Goal: Task Accomplishment & Management: Manage account settings

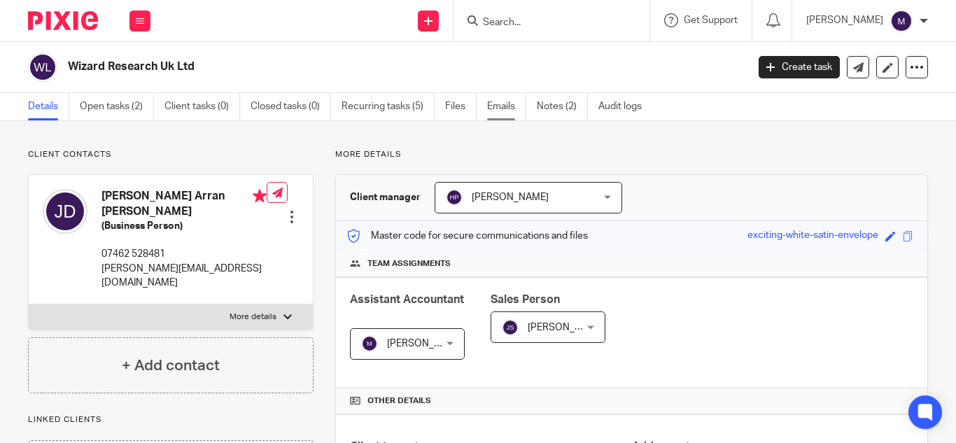
click at [501, 110] on link "Emails" at bounding box center [506, 106] width 39 height 27
click at [853, 23] on p "[PERSON_NAME]" at bounding box center [844, 20] width 77 height 14
click at [860, 76] on span "Email integration" at bounding box center [884, 76] width 73 height 10
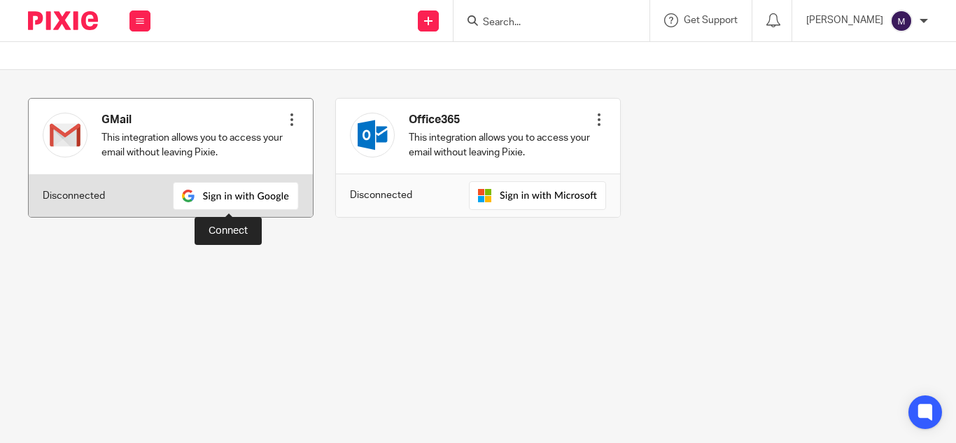
click at [266, 194] on img at bounding box center [236, 196] width 126 height 28
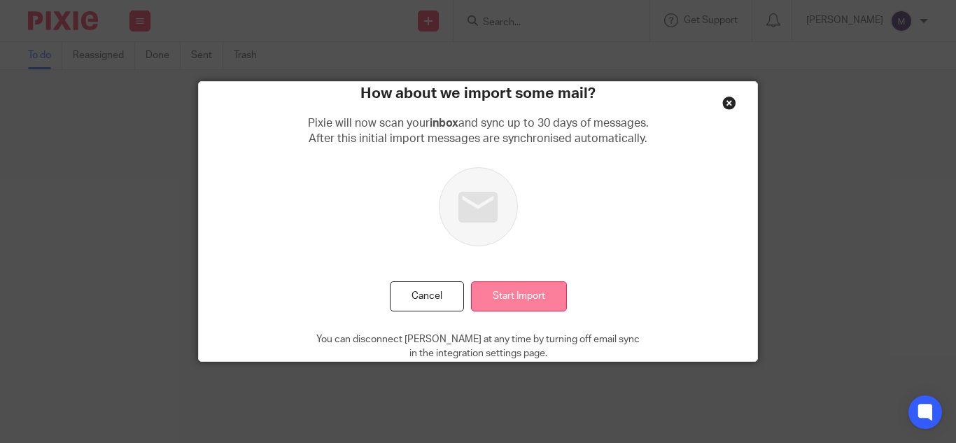
click at [515, 300] on input "Start Import" at bounding box center [519, 296] width 96 height 30
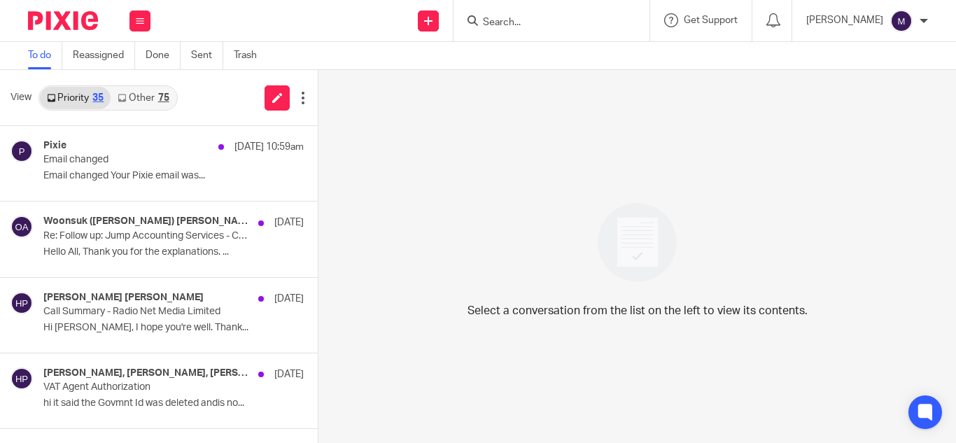
click at [887, 17] on div "[PERSON_NAME]" at bounding box center [867, 21] width 122 height 22
click at [898, 55] on li "My profile" at bounding box center [874, 56] width 92 height 20
click at [869, 52] on span "My profile" at bounding box center [869, 56] width 43 height 10
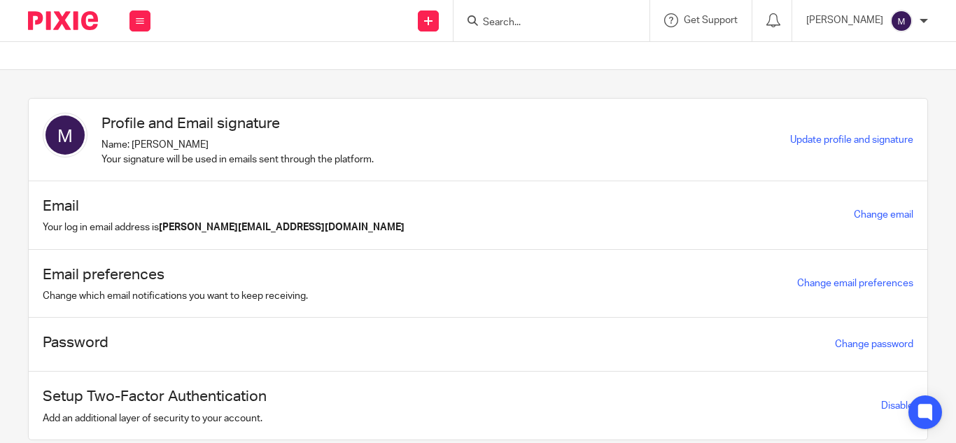
click at [258, 159] on p "Name: Mithun K Your signature will be used in emails sent through the platform." at bounding box center [238, 152] width 272 height 29
click at [809, 140] on span "Update profile and signature" at bounding box center [851, 140] width 123 height 10
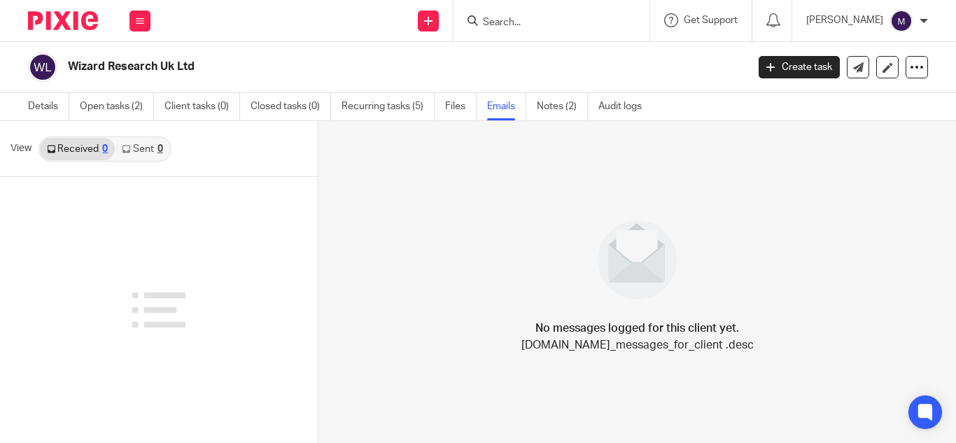
click at [146, 151] on link "Sent 0" at bounding box center [142, 149] width 55 height 22
click at [85, 149] on link "Received 0" at bounding box center [77, 149] width 75 height 22
click at [134, 148] on link "Sent 0" at bounding box center [142, 149] width 55 height 22
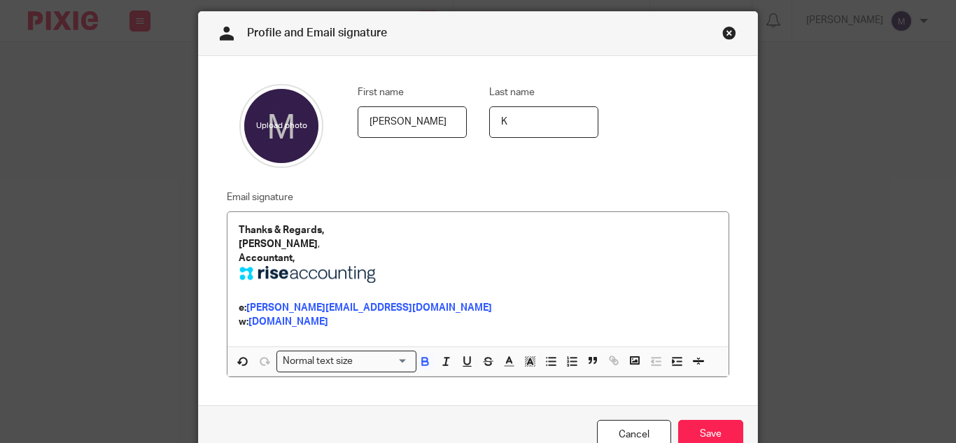
scroll to position [70, 0]
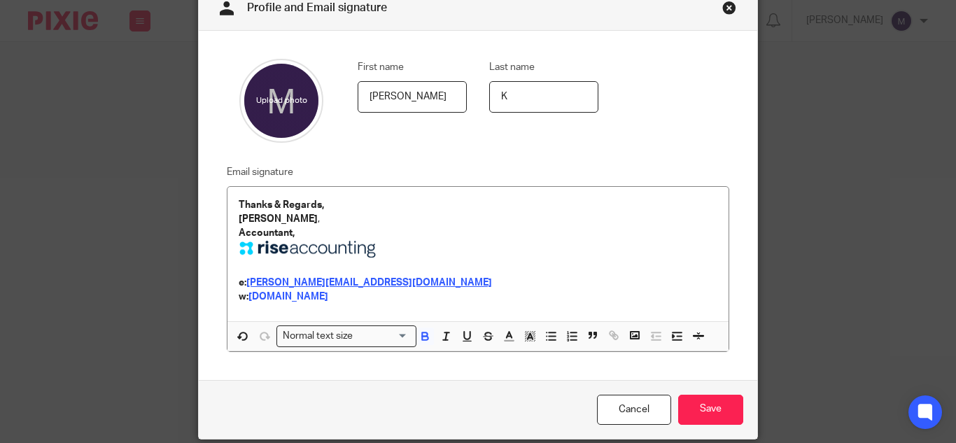
click at [353, 281] on strong "[PERSON_NAME][EMAIL_ADDRESS][DOMAIN_NAME]" at bounding box center [369, 283] width 246 height 10
click at [307, 286] on strong "[PERSON_NAME][EMAIL_ADDRESS][DOMAIN_NAME]" at bounding box center [369, 283] width 246 height 10
click at [371, 305] on div "Thanks & Regards, [PERSON_NAME] , Accountant, e: [PERSON_NAME][EMAIL_ADDRESS][D…" at bounding box center [478, 254] width 501 height 134
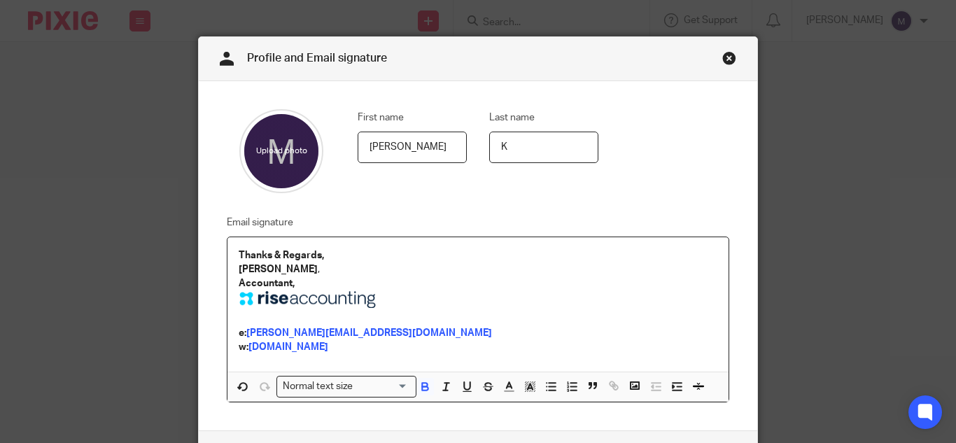
scroll to position [0, 0]
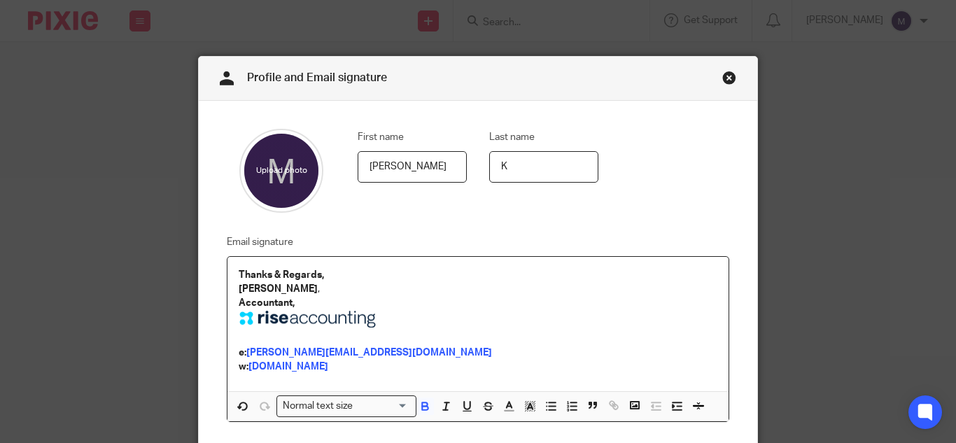
click at [263, 288] on strong "[PERSON_NAME]" at bounding box center [278, 289] width 79 height 10
click at [260, 291] on strong "[PERSON_NAME]" at bounding box center [278, 289] width 79 height 10
click at [266, 290] on p "Mithun ," at bounding box center [478, 289] width 479 height 14
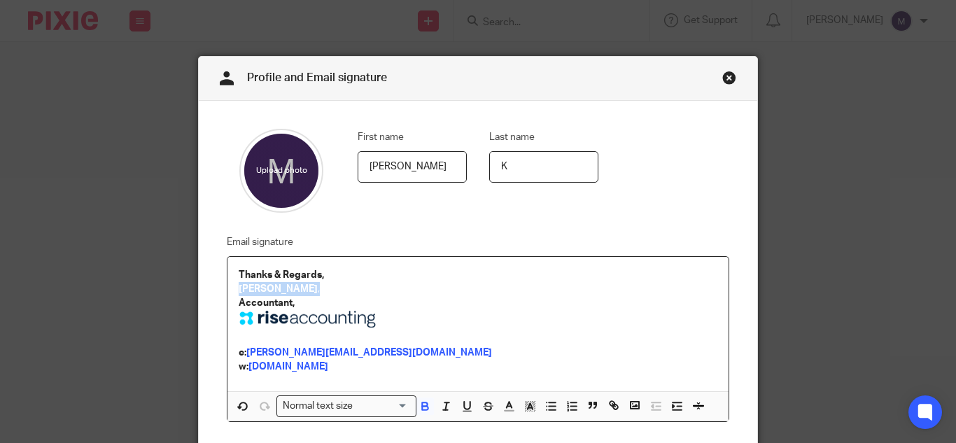
click at [266, 290] on p "Mithun ," at bounding box center [478, 289] width 479 height 14
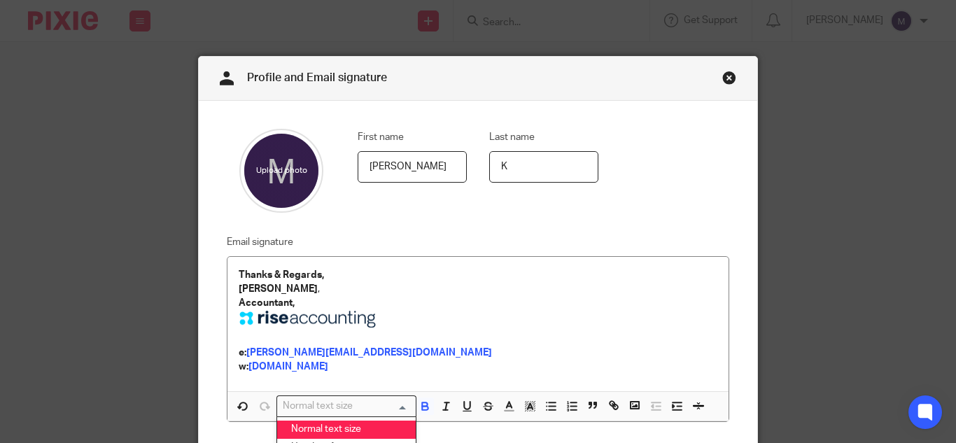
click at [361, 401] on input "Search for option" at bounding box center [344, 406] width 130 height 15
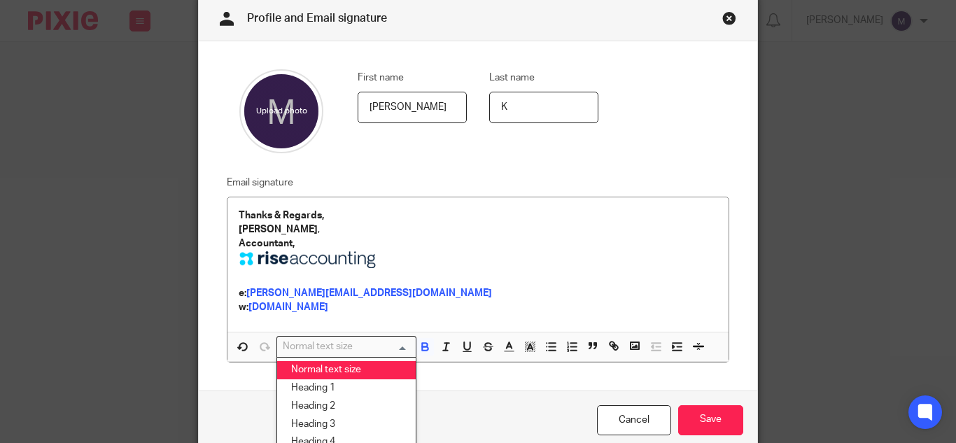
scroll to position [123, 0]
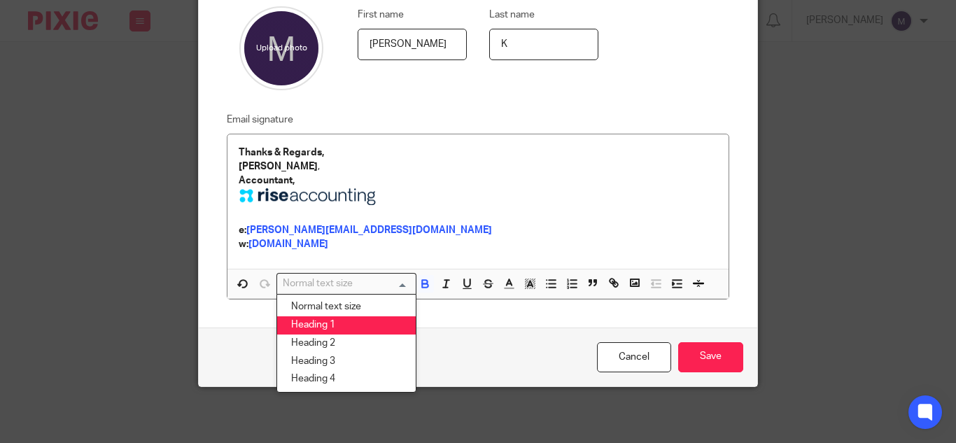
click at [356, 330] on li "Heading 1" at bounding box center [346, 325] width 139 height 18
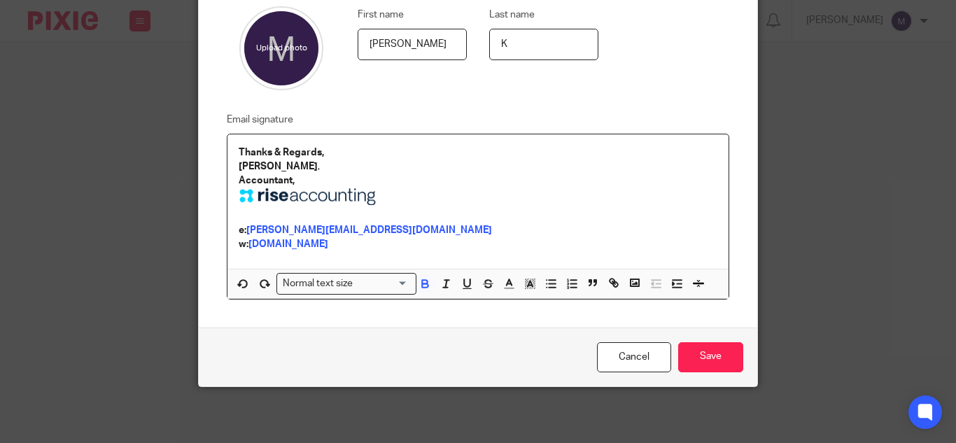
click at [344, 147] on p "Thanks & Regards," at bounding box center [478, 153] width 479 height 14
click at [717, 351] on input "Save" at bounding box center [710, 357] width 65 height 30
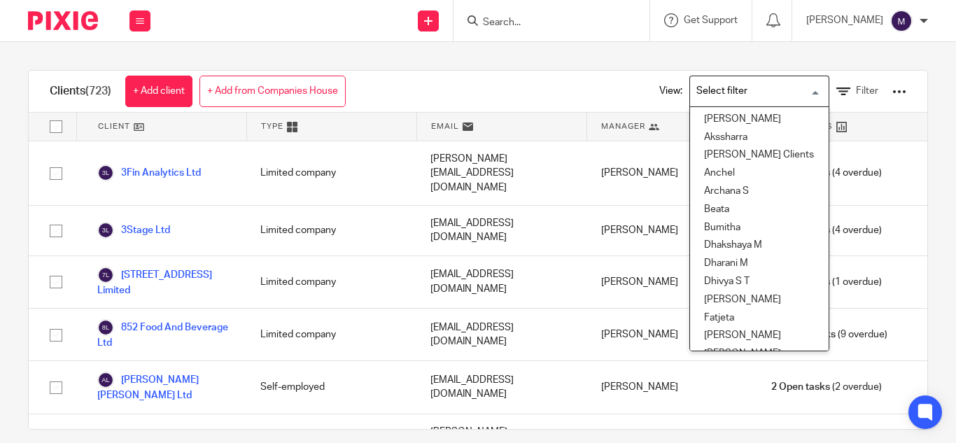
click at [707, 88] on input "Search for option" at bounding box center [757, 91] width 130 height 25
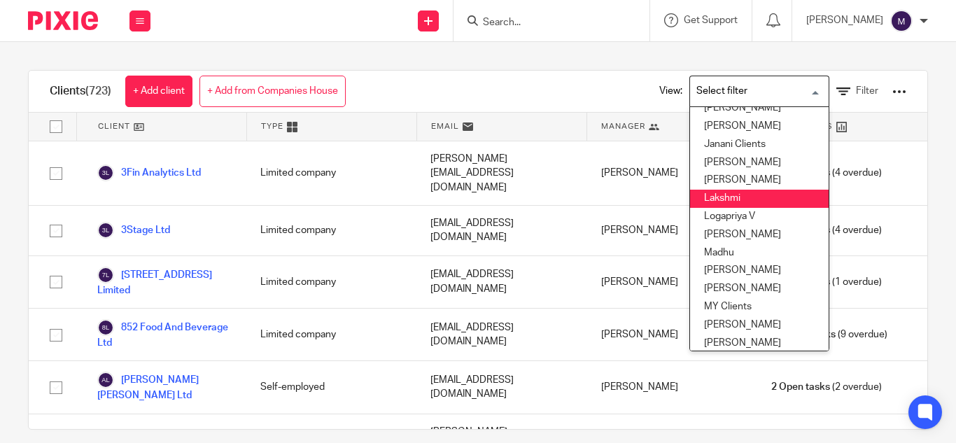
scroll to position [280, 0]
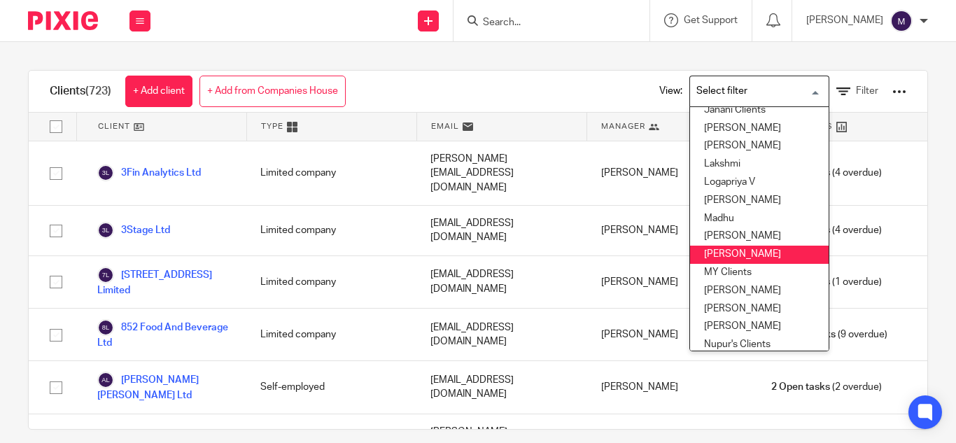
click at [712, 251] on li "Mithun" at bounding box center [759, 255] width 139 height 18
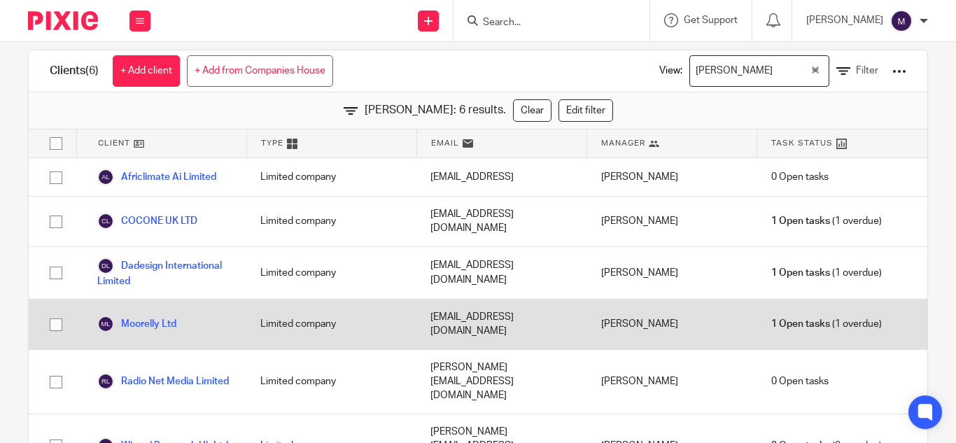
scroll to position [37, 0]
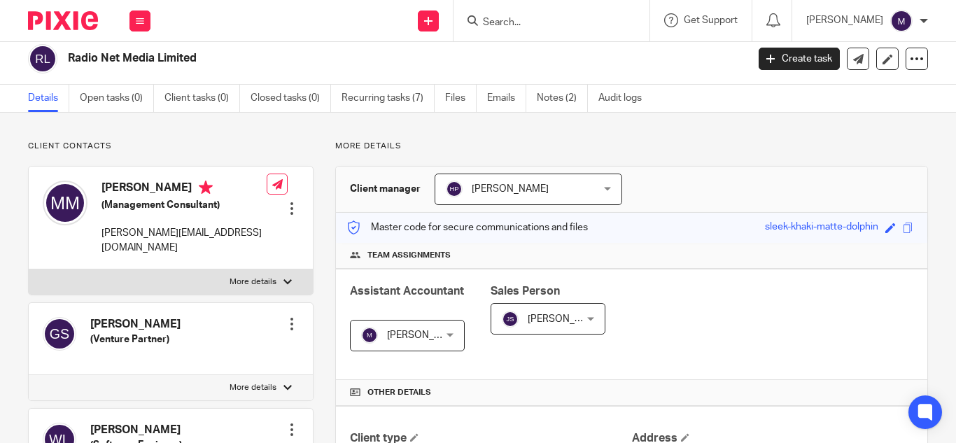
scroll to position [3, 0]
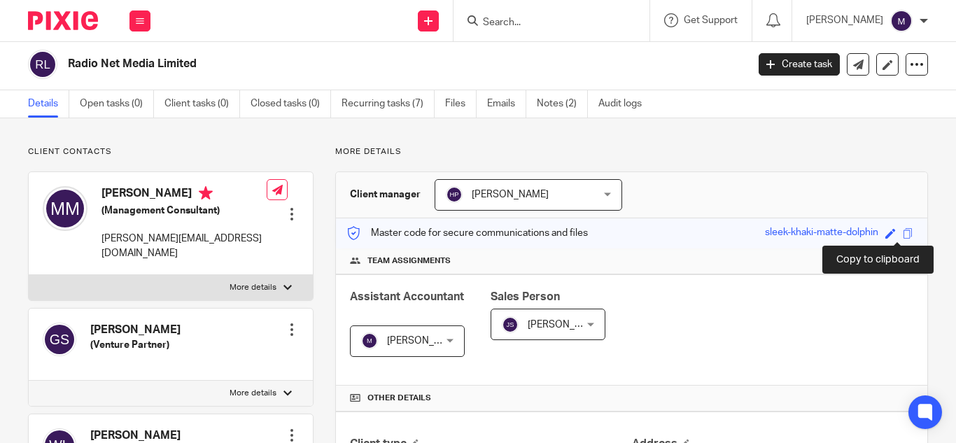
click at [903, 234] on span at bounding box center [908, 233] width 11 height 11
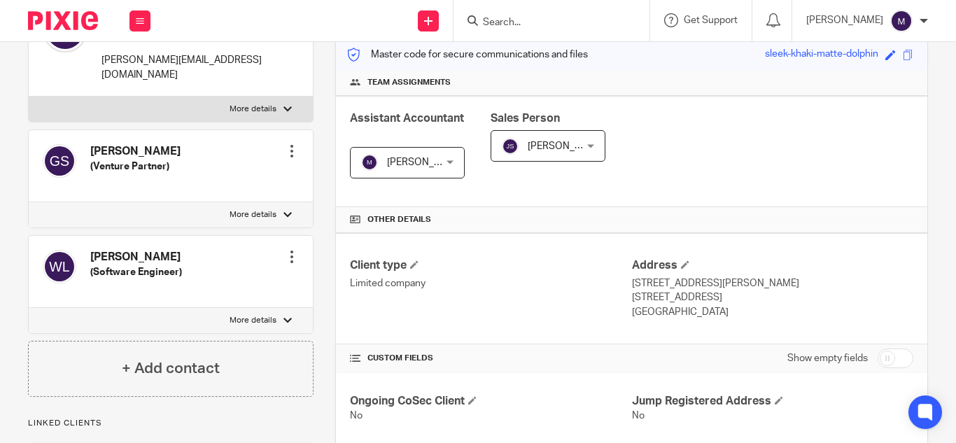
scroll to position [210, 0]
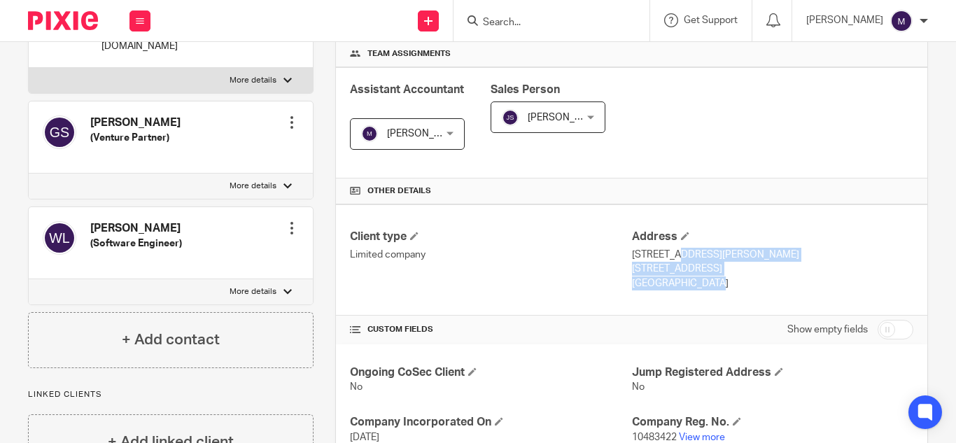
drag, startPoint x: 627, startPoint y: 253, endPoint x: 664, endPoint y: 285, distance: 48.6
click at [664, 285] on div "Address [STREET_ADDRESS][PERSON_NAME] [STREET_ADDRESS] [GEOGRAPHIC_DATA]" at bounding box center [772, 261] width 281 height 62
copy div "[STREET_ADDRESS][PERSON_NAME]"
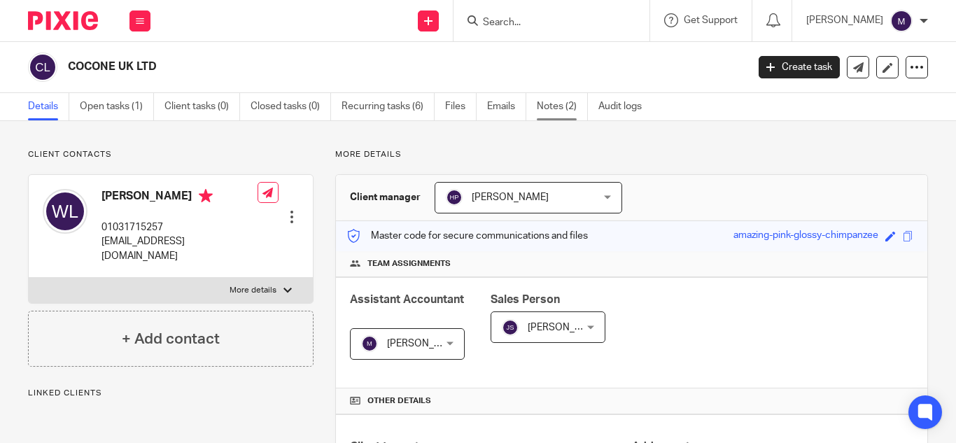
click at [565, 107] on link "Notes (2)" at bounding box center [562, 106] width 51 height 27
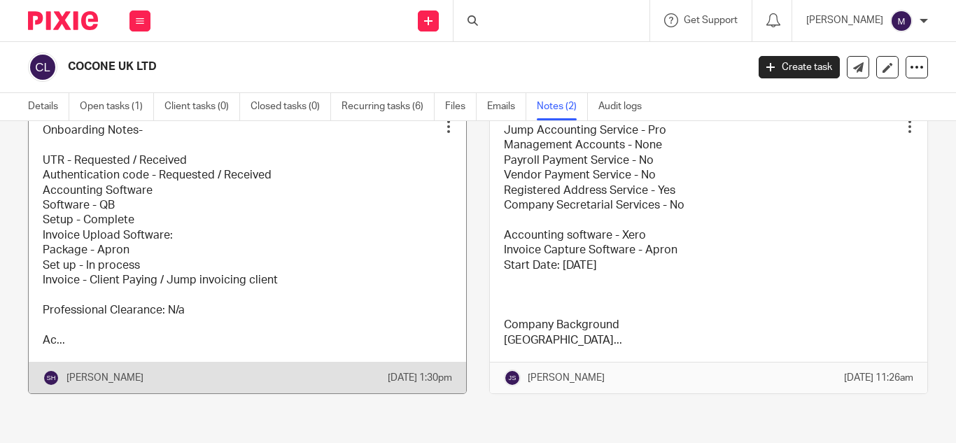
scroll to position [109, 0]
click at [358, 245] on link at bounding box center [248, 251] width 438 height 285
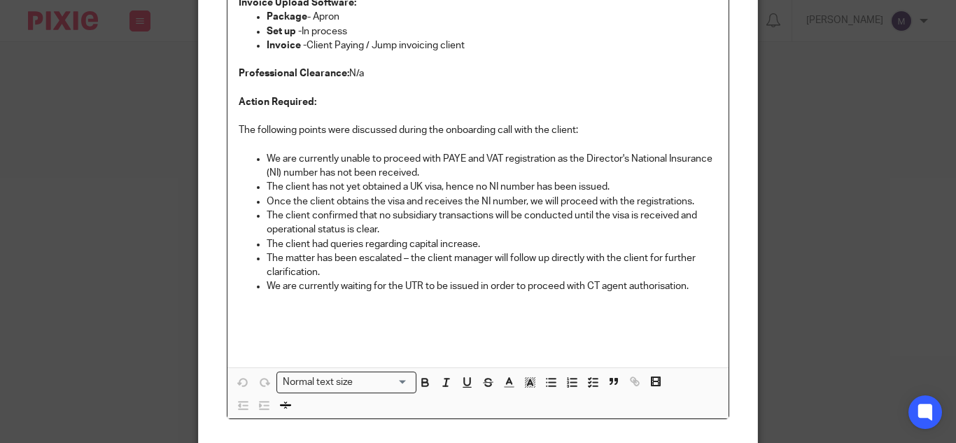
scroll to position [280, 0]
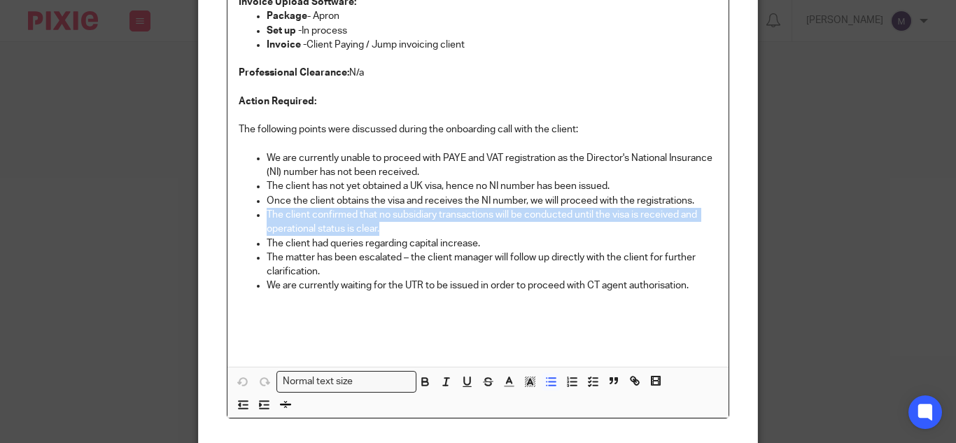
drag, startPoint x: 258, startPoint y: 215, endPoint x: 627, endPoint y: 231, distance: 368.6
click at [627, 231] on ul "We are currently unable to proceed with PAYE and VAT registration as the Direct…" at bounding box center [478, 229] width 479 height 156
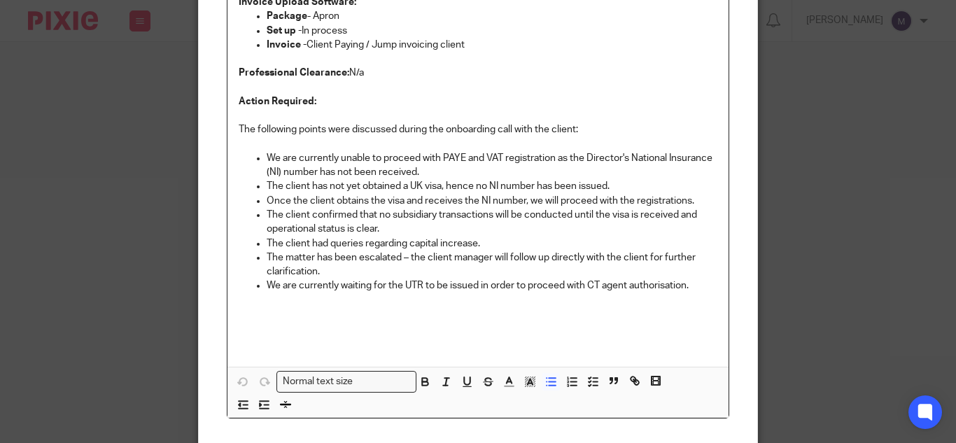
click at [386, 245] on p "The client had queries regarding capital increase." at bounding box center [492, 244] width 451 height 14
click at [391, 258] on p "The matter has been escalated – the client manager will follow up directly with…" at bounding box center [492, 265] width 451 height 29
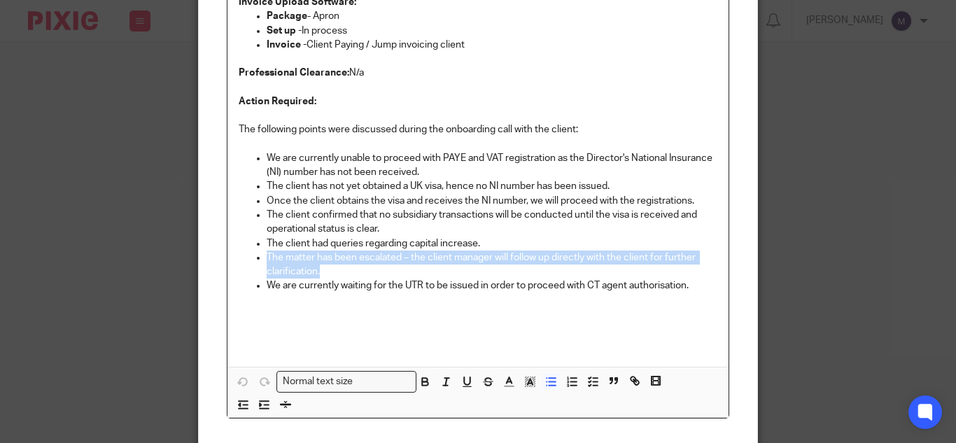
click at [391, 258] on p "The matter has been escalated – the client manager will follow up directly with…" at bounding box center [492, 265] width 451 height 29
click at [317, 274] on p "The matter has been escalated – the client manager will follow up directly with…" at bounding box center [492, 265] width 451 height 29
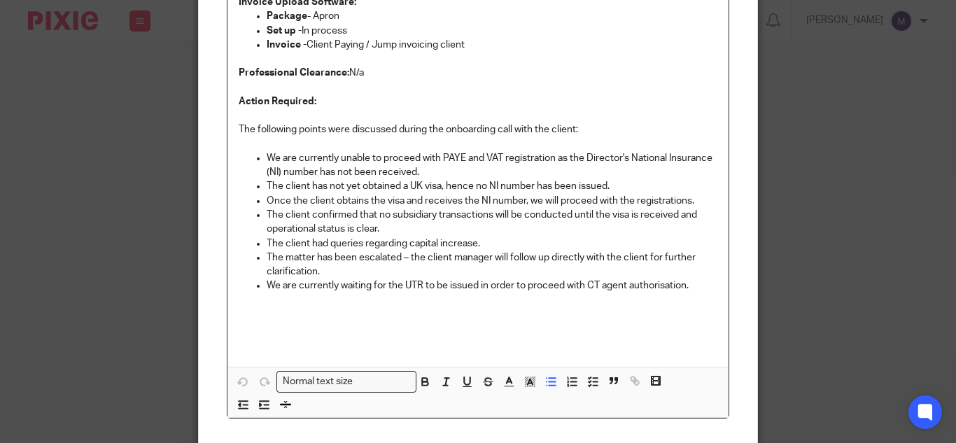
click at [315, 267] on p "The matter has been escalated – the client manager will follow up directly with…" at bounding box center [492, 265] width 451 height 29
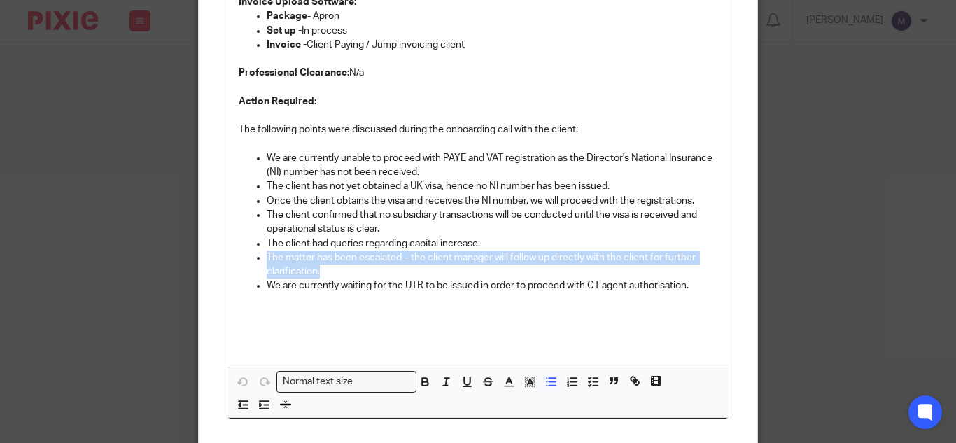
click at [315, 267] on p "The matter has been escalated – the client manager will follow up directly with…" at bounding box center [492, 265] width 451 height 29
click at [347, 263] on p "The matter has been escalated – the client manager will follow up directly with…" at bounding box center [492, 265] width 451 height 29
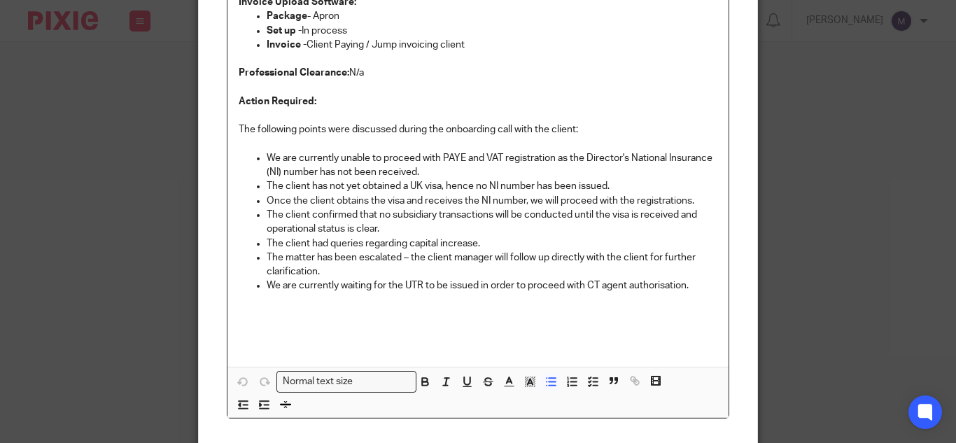
click at [277, 291] on p "We are currently waiting for the UTR to be issued in order to proceed with CT a…" at bounding box center [492, 286] width 451 height 14
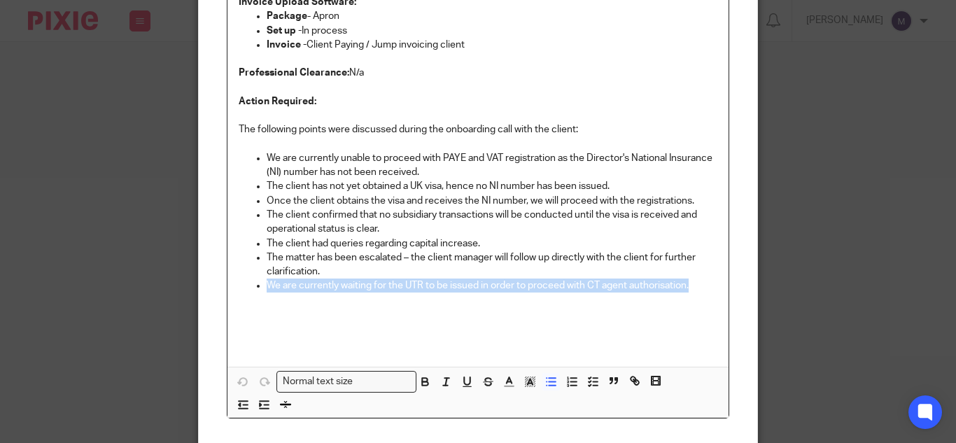
click at [277, 291] on p "We are currently waiting for the UTR to be issued in order to proceed with CT a…" at bounding box center [492, 286] width 451 height 14
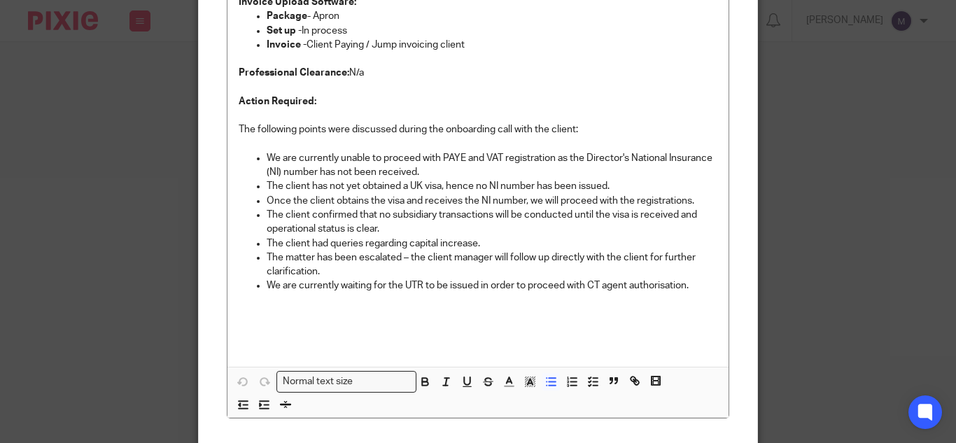
click at [804, 184] on div "Edit note Content Onboarding Notes-   UTR - Requested / Received Authentication…" at bounding box center [478, 221] width 956 height 443
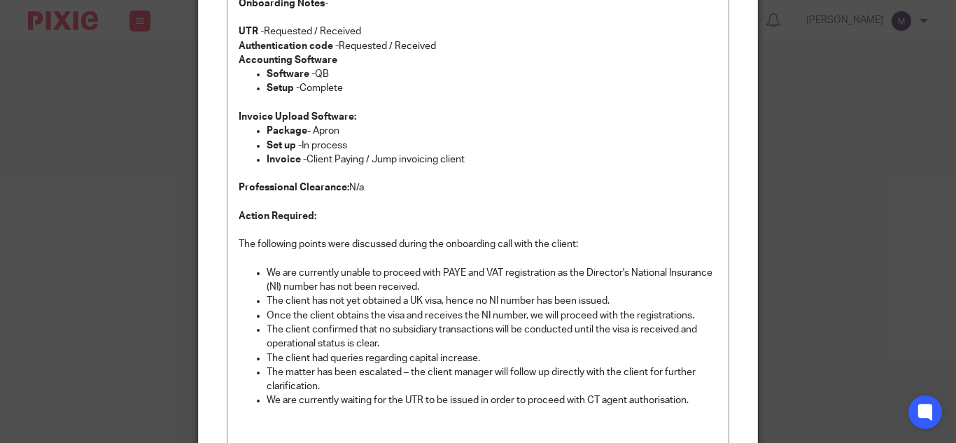
scroll to position [0, 0]
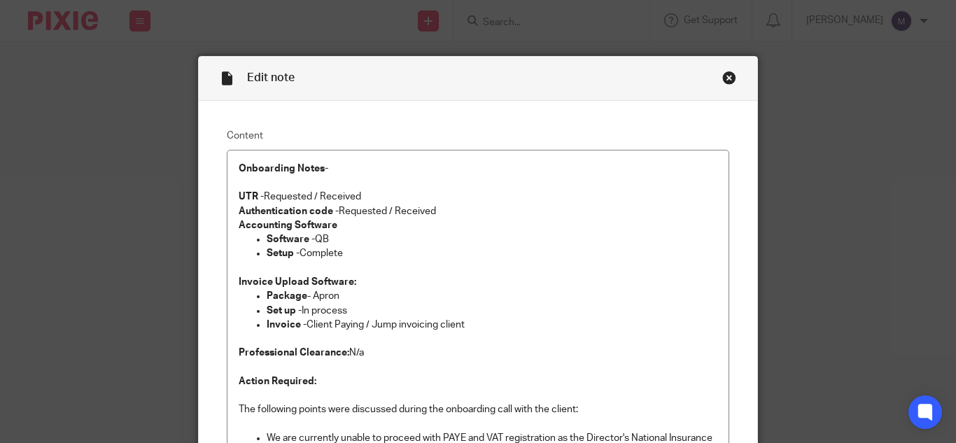
click at [722, 78] on div "Close this dialog window" at bounding box center [729, 78] width 14 height 14
